Goal: Navigation & Orientation: Find specific page/section

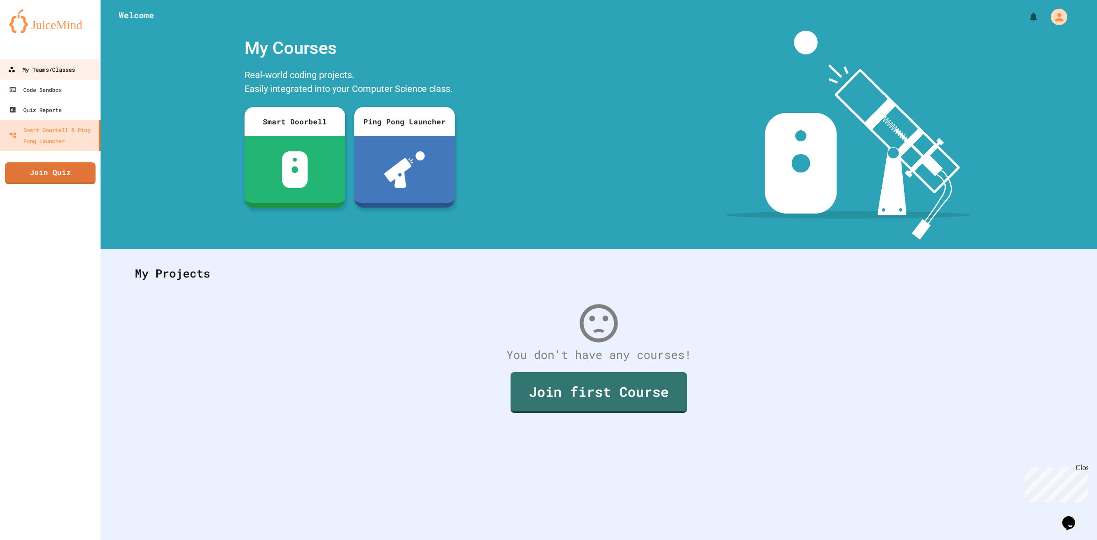
click at [75, 64] on div "My Teams/Classes" at bounding box center [41, 69] width 67 height 11
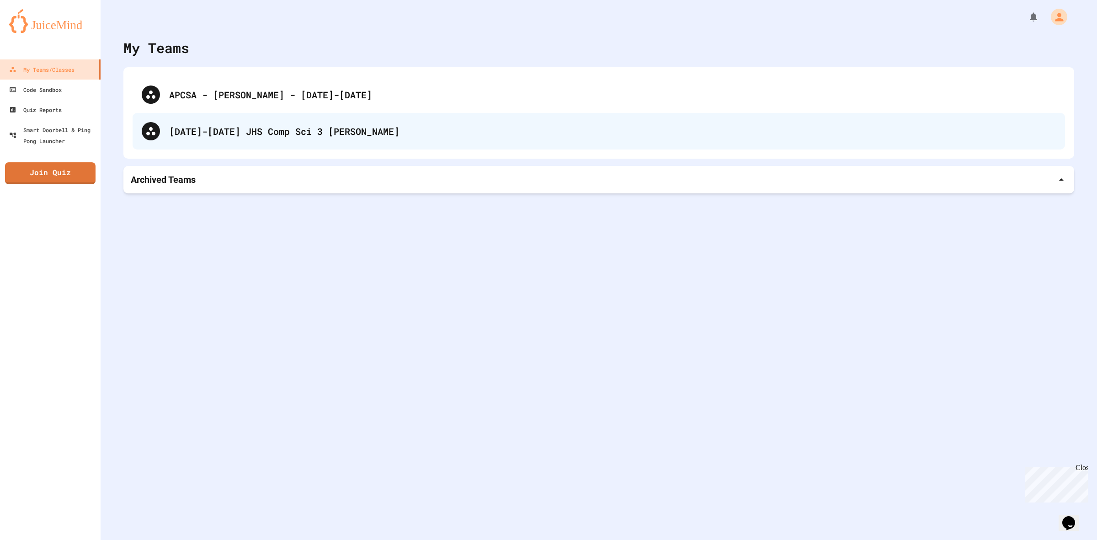
click at [200, 128] on div "[DATE]-[DATE] JHS Comp Sci 3 [PERSON_NAME]" at bounding box center [612, 131] width 887 height 14
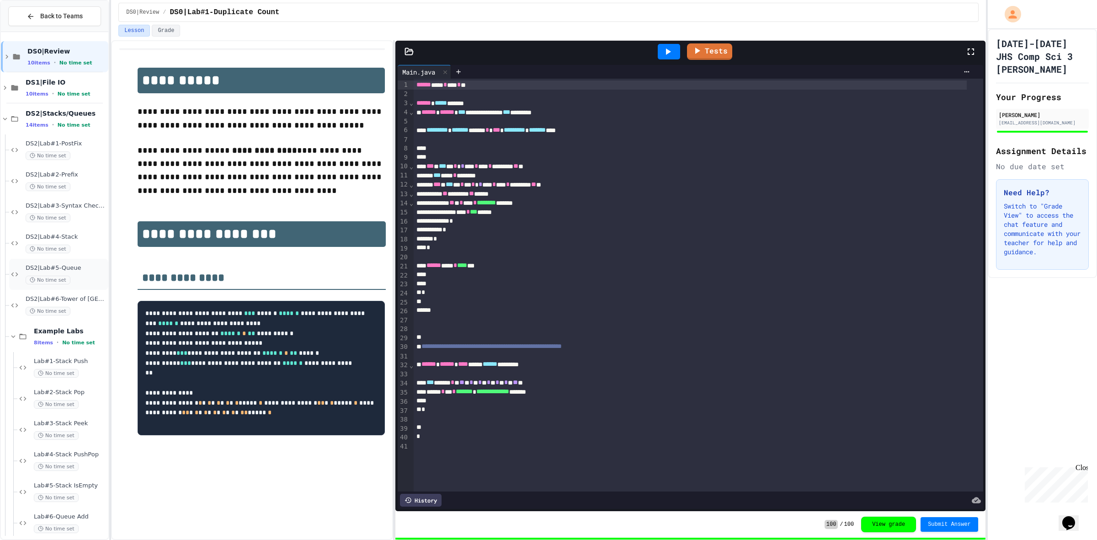
click at [60, 271] on span "DS2|Lab#5-Queue" at bounding box center [66, 268] width 81 height 8
